Goal: Information Seeking & Learning: Learn about a topic

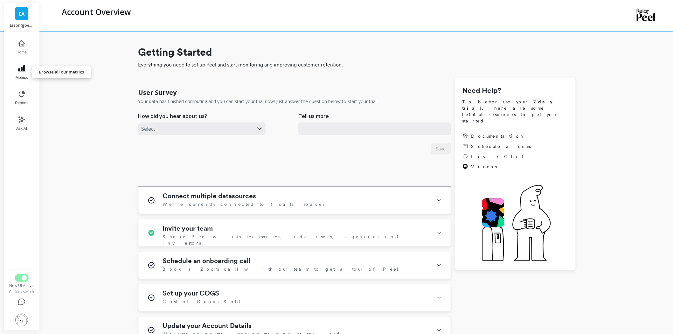
click at [23, 72] on icon at bounding box center [22, 69] width 8 height 8
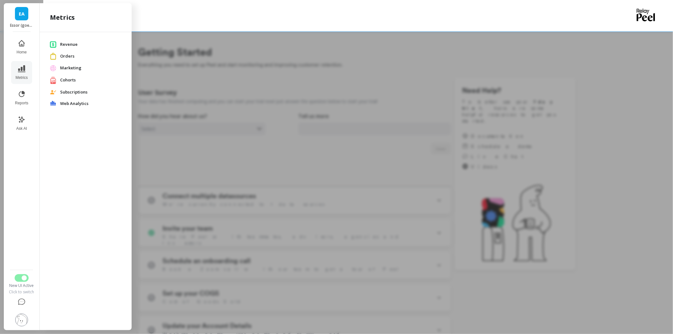
click at [74, 55] on span "Orders" at bounding box center [90, 56] width 61 height 6
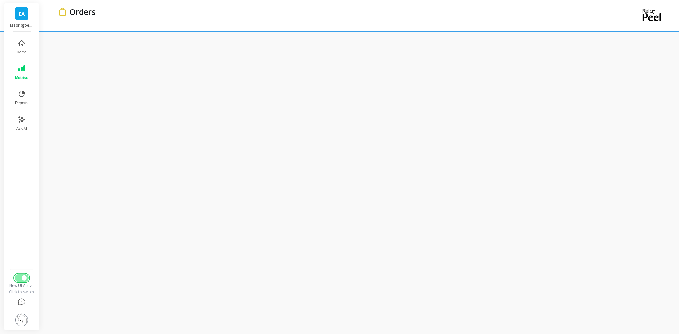
click at [23, 280] on span "Switch to Legacy UI" at bounding box center [24, 278] width 5 height 5
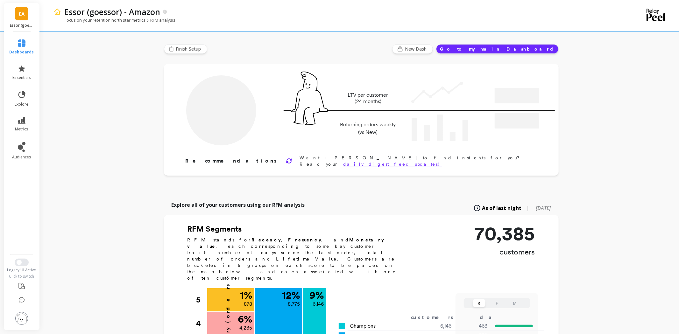
type input "Champions"
type input "6146"
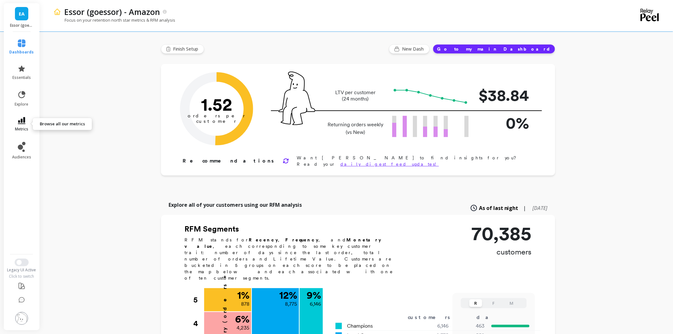
click at [22, 121] on icon at bounding box center [22, 120] width 8 height 7
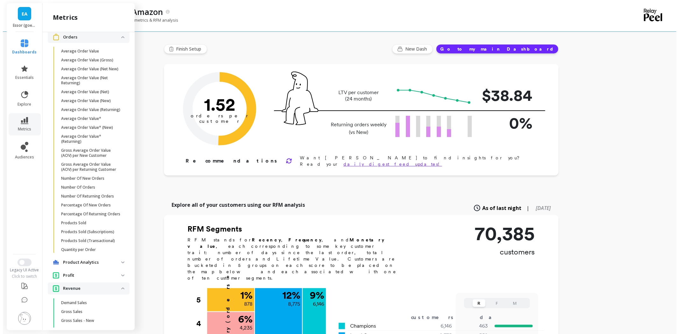
scroll to position [352, 0]
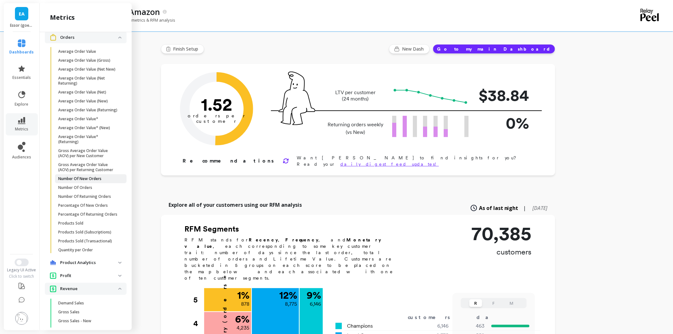
click at [87, 181] on p "Number Of New Orders" at bounding box center [79, 178] width 43 height 5
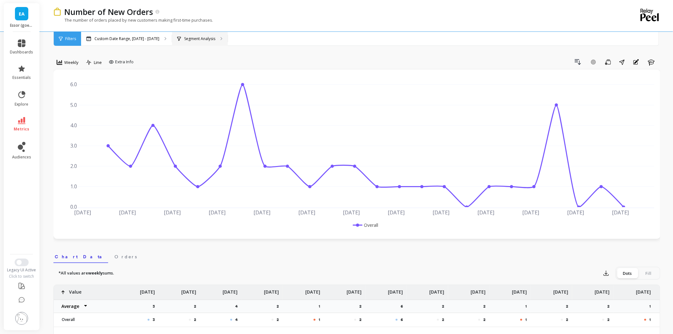
click at [200, 36] on p "Segment Analysis" at bounding box center [199, 38] width 31 height 5
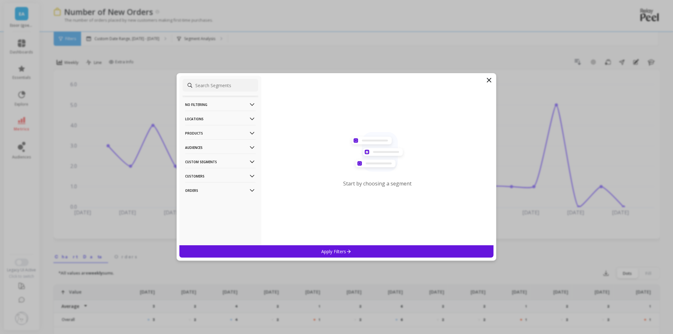
click at [212, 134] on p "Products" at bounding box center [220, 133] width 71 height 16
click at [198, 146] on div "ASIN" at bounding box center [221, 145] width 76 height 10
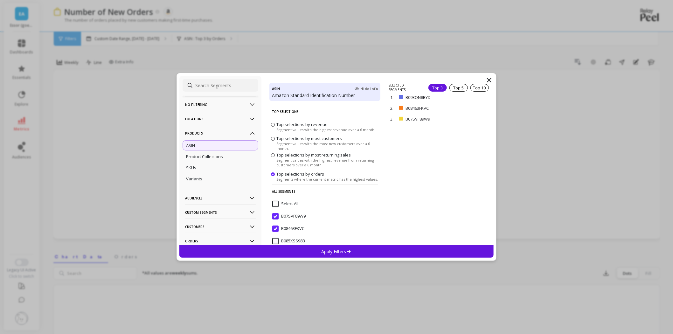
click at [109, 115] on div "No filtering Overall Locations Cities Countries Physical Location Sales Channel…" at bounding box center [336, 167] width 673 height 334
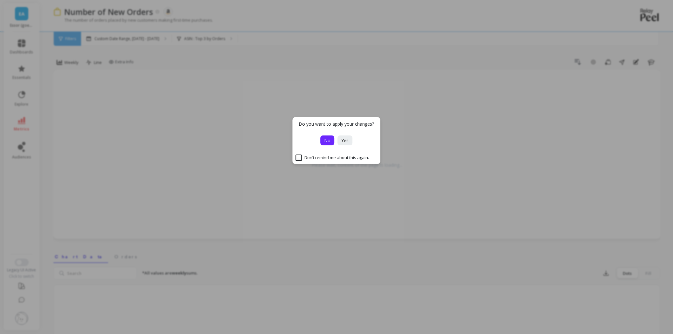
click at [321, 139] on button "No" at bounding box center [328, 141] width 14 height 10
click at [327, 139] on span "No" at bounding box center [328, 140] width 6 height 6
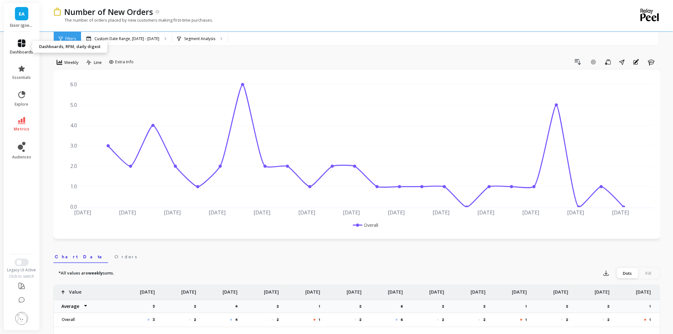
click at [21, 46] on icon at bounding box center [22, 43] width 8 height 8
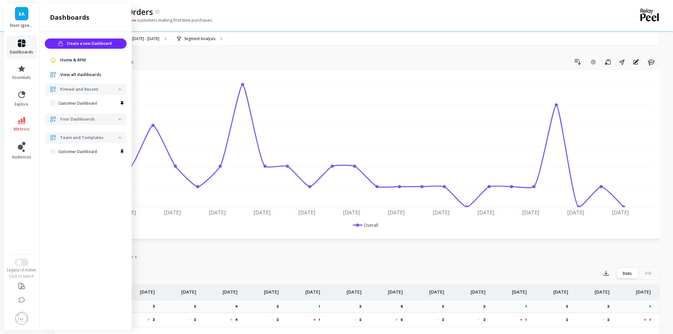
click at [21, 45] on icon at bounding box center [22, 43] width 8 height 8
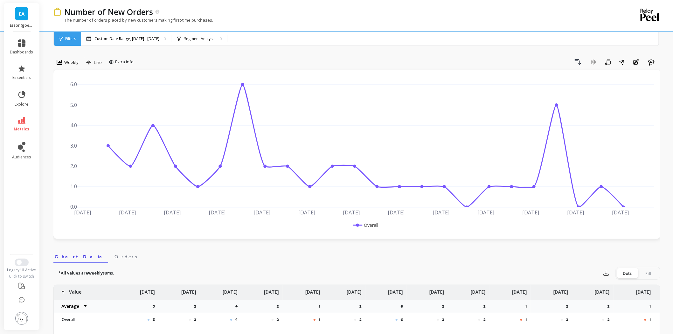
click at [20, 11] on span "EA" at bounding box center [22, 13] width 6 height 7
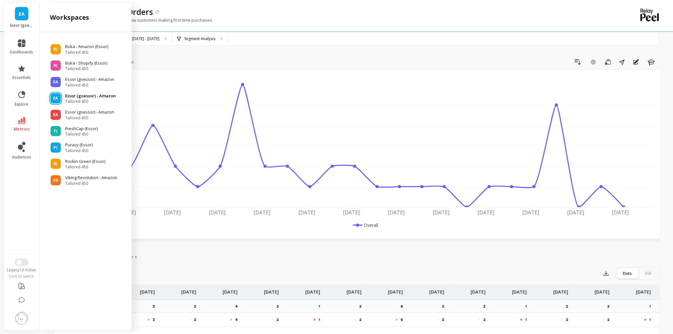
click at [95, 98] on p "Essor (goessor) - Amazon" at bounding box center [90, 96] width 51 height 6
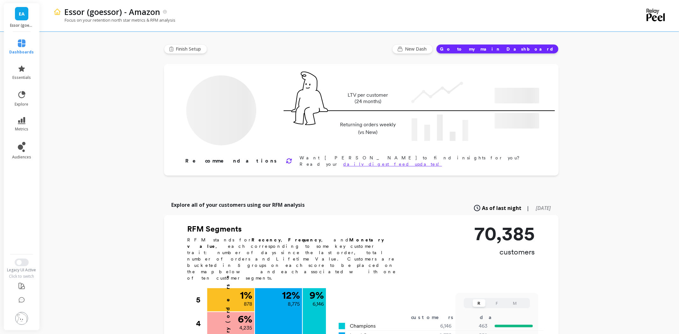
type input "Champions"
type input "6146"
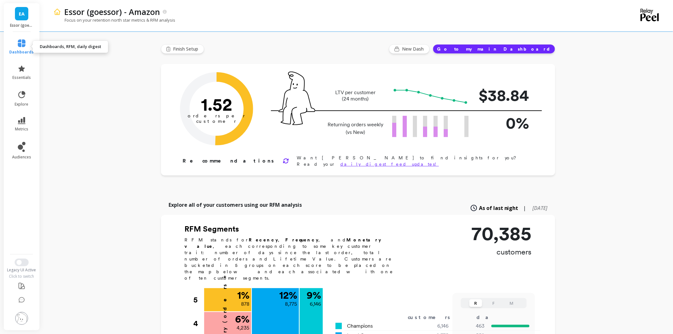
click at [20, 47] on link "dashboards" at bounding box center [22, 46] width 25 height 15
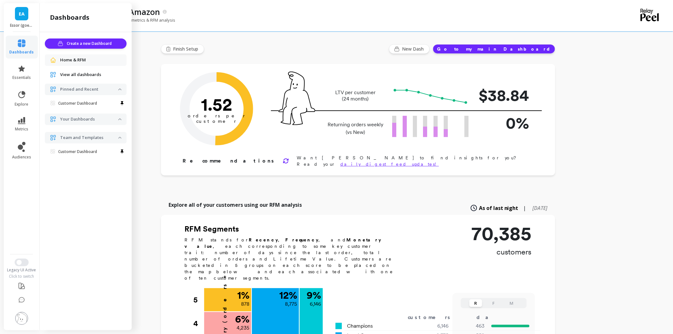
click at [23, 43] on icon at bounding box center [22, 43] width 8 height 8
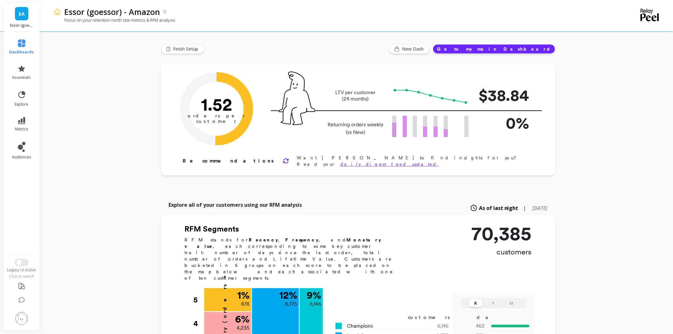
click at [22, 14] on span "EA" at bounding box center [22, 13] width 6 height 7
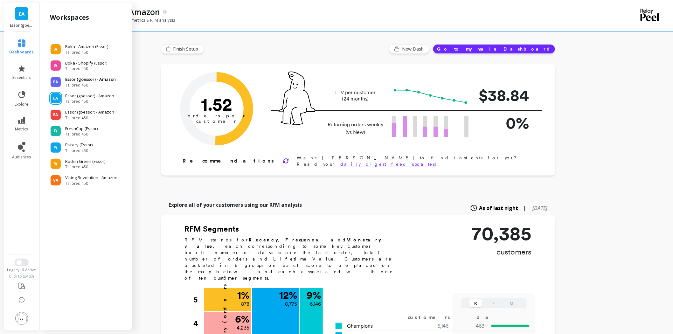
click at [95, 80] on p "Essor (goessor) - Amazon" at bounding box center [90, 79] width 51 height 6
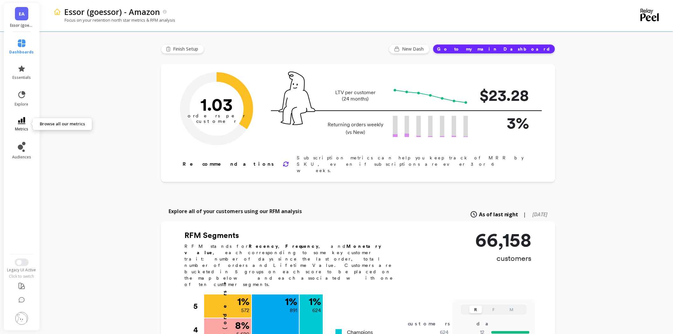
click at [25, 121] on link "metrics" at bounding box center [22, 124] width 25 height 15
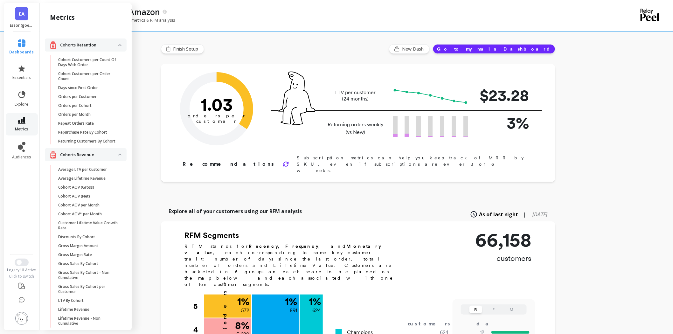
scroll to position [352, 0]
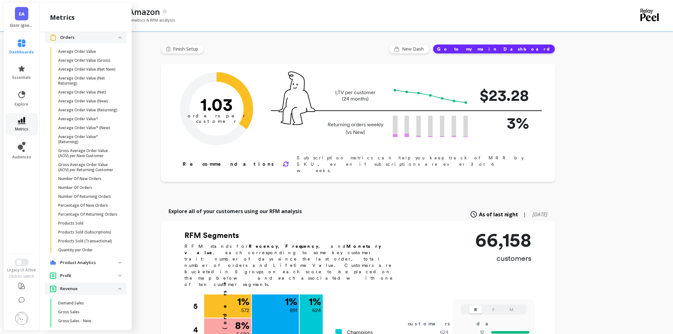
click at [20, 123] on icon at bounding box center [22, 120] width 8 height 7
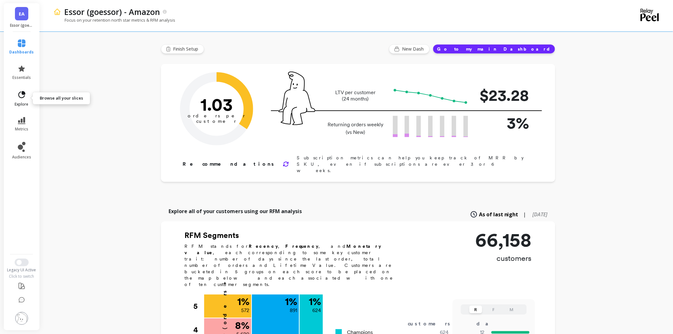
click at [18, 101] on link "explore" at bounding box center [22, 98] width 25 height 17
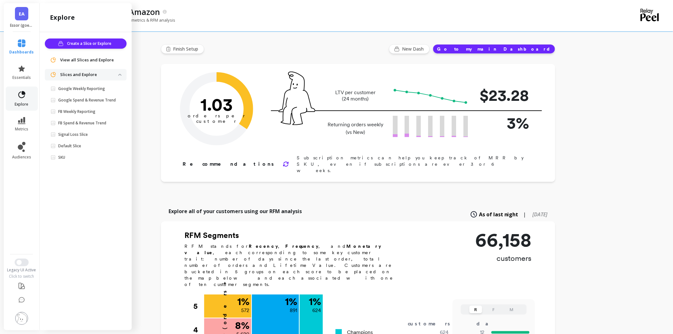
click at [18, 101] on link "explore" at bounding box center [22, 98] width 25 height 17
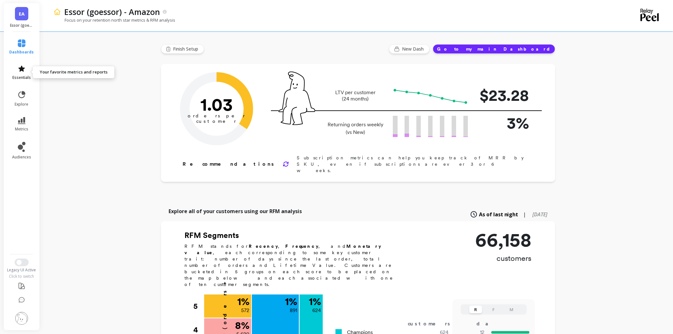
click at [21, 66] on icon at bounding box center [22, 69] width 8 height 8
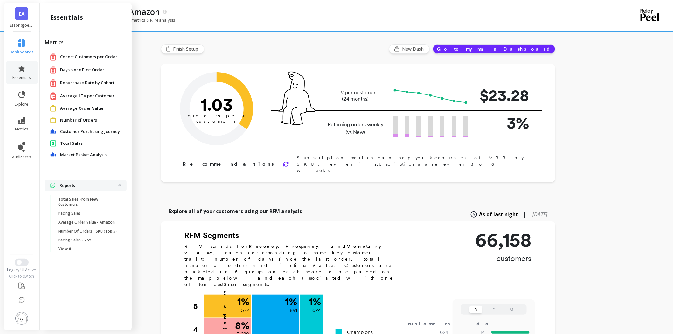
click at [90, 120] on span "Number of Orders" at bounding box center [78, 120] width 37 height 6
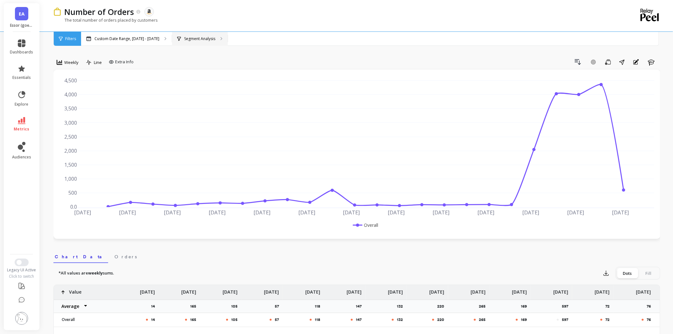
click at [190, 37] on p "Segment Analysis" at bounding box center [199, 38] width 31 height 5
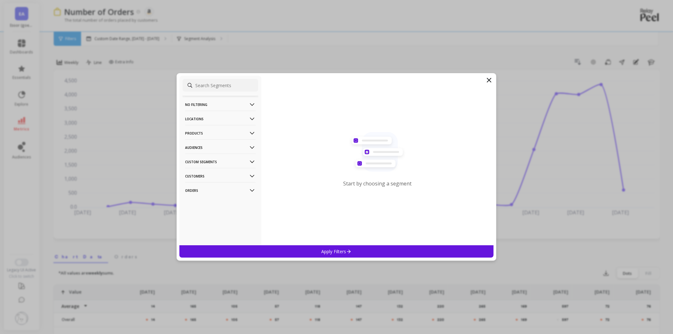
click at [204, 134] on p "Products" at bounding box center [220, 133] width 71 height 16
click at [202, 147] on div "ASIN" at bounding box center [221, 145] width 76 height 10
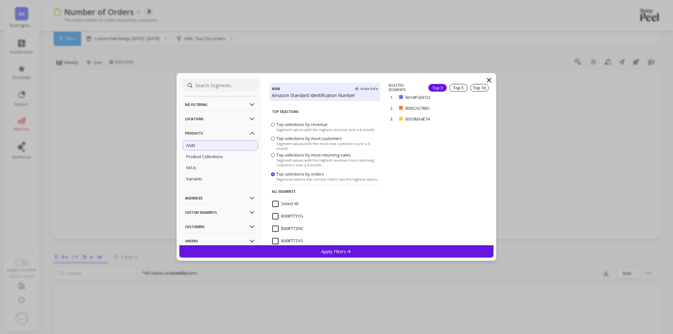
click at [489, 80] on icon at bounding box center [490, 80] width 4 height 4
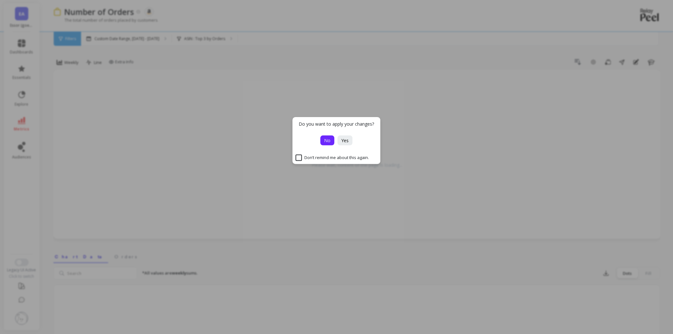
click at [325, 139] on span "No" at bounding box center [328, 140] width 6 height 6
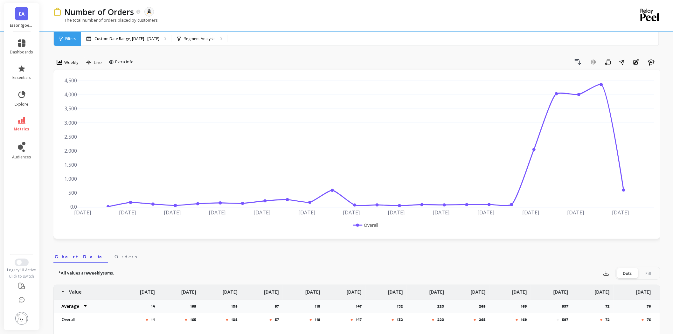
click at [19, 9] on link "EA" at bounding box center [21, 13] width 13 height 13
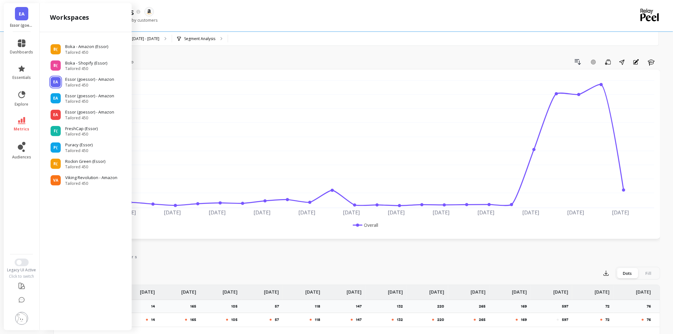
click at [19, 9] on link "EA" at bounding box center [21, 13] width 13 height 13
